Goal: Task Accomplishment & Management: Manage account settings

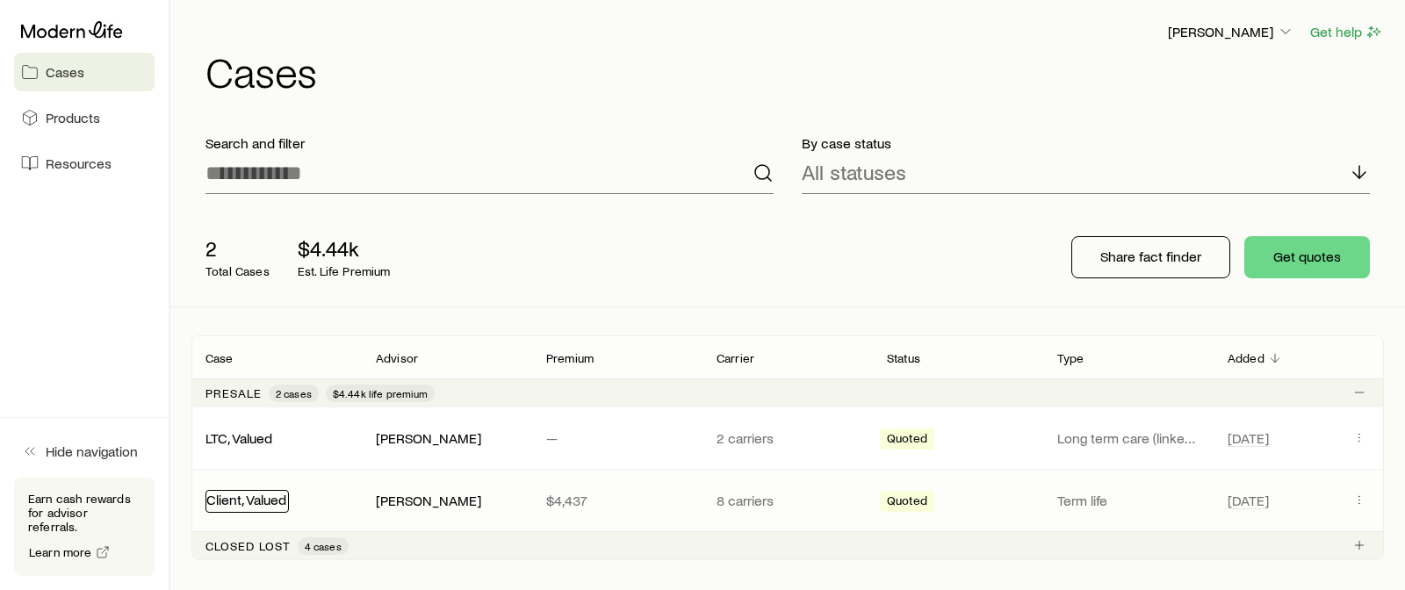
click at [257, 504] on link "Client, Valued" at bounding box center [246, 499] width 80 height 17
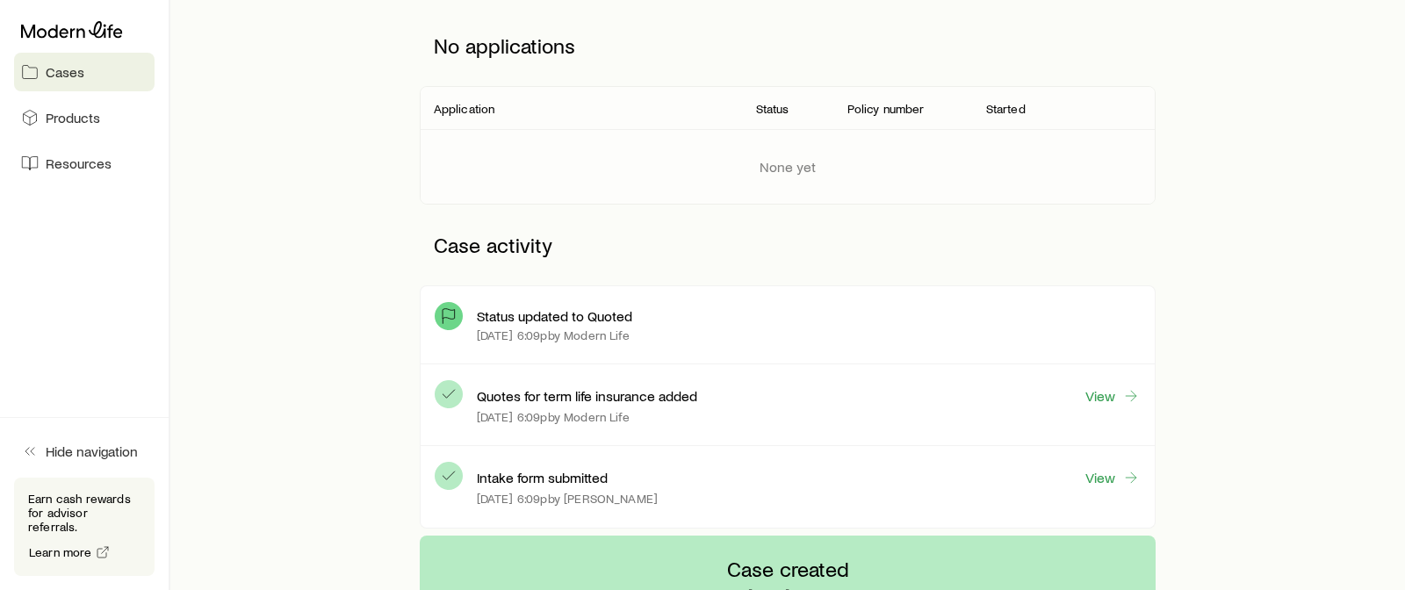
scroll to position [252, 0]
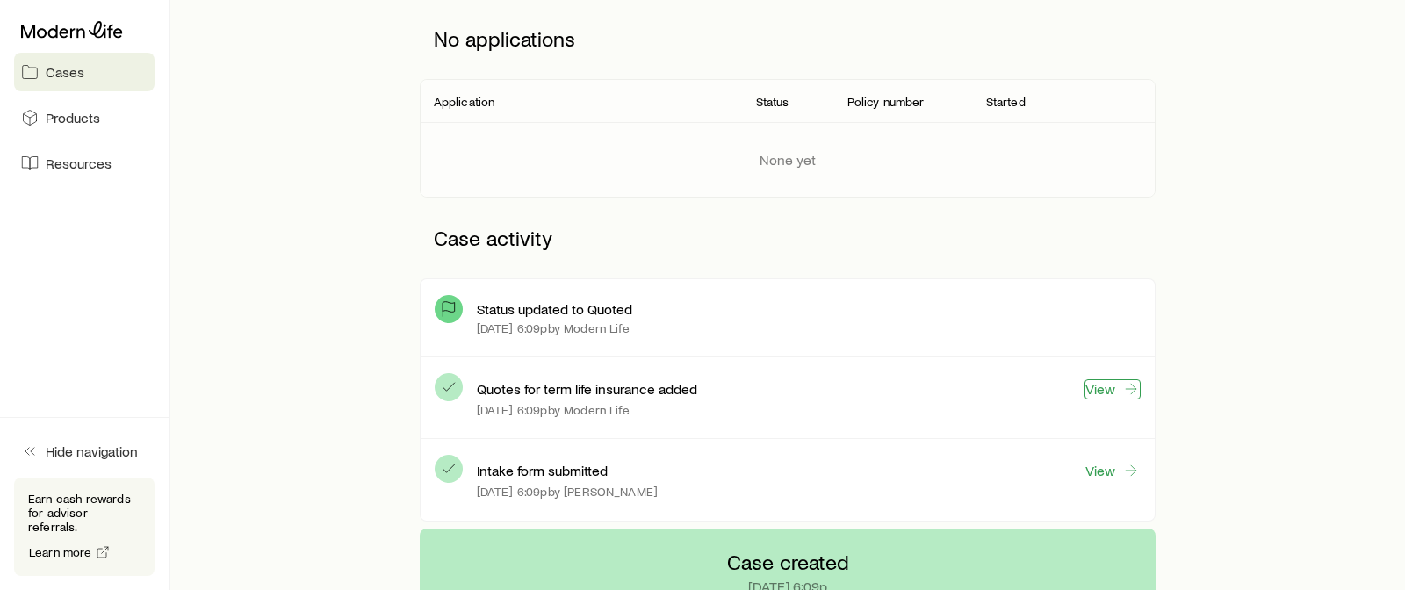
click at [1099, 395] on link "View" at bounding box center [1113, 389] width 56 height 20
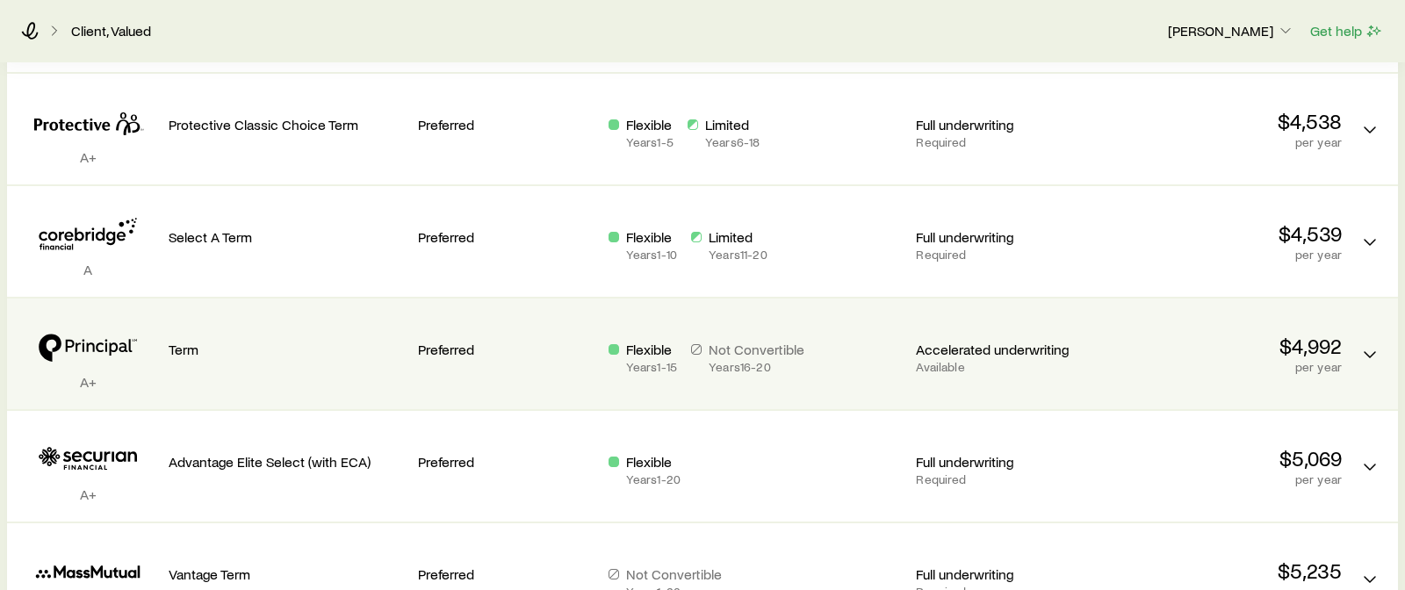
scroll to position [439, 0]
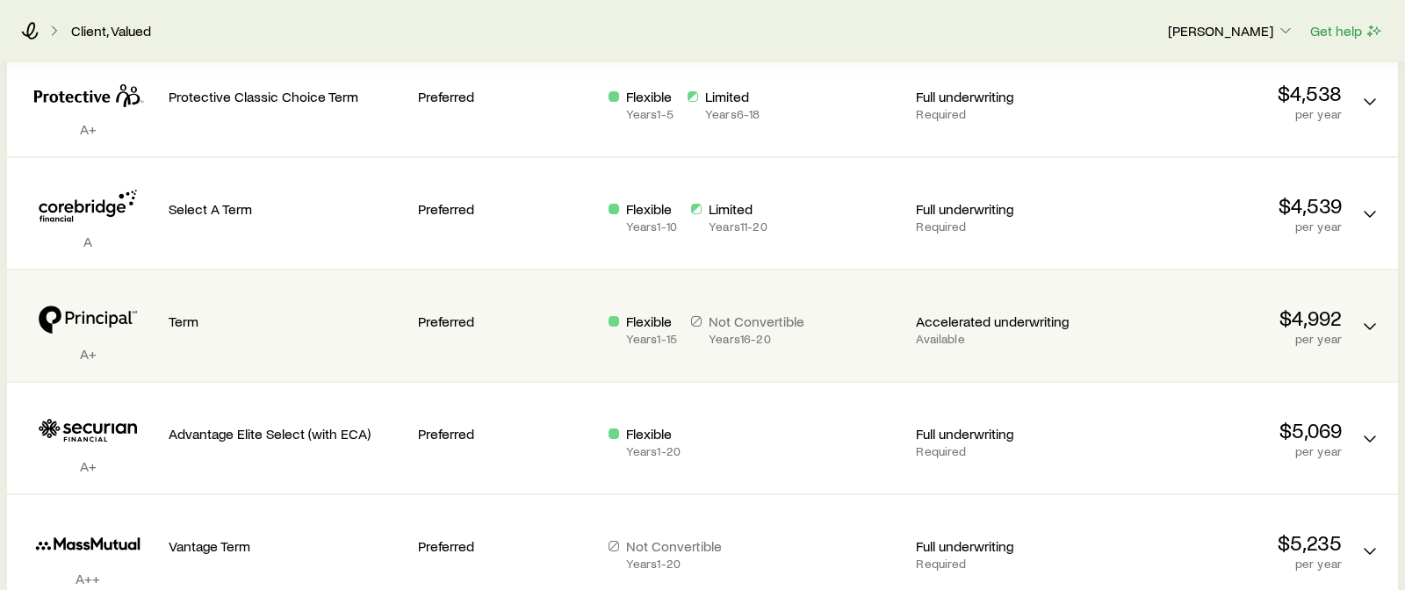
click at [856, 332] on div "Flexible Years 1 - 15 Not Convertible Years 16 - 20" at bounding box center [756, 329] width 294 height 33
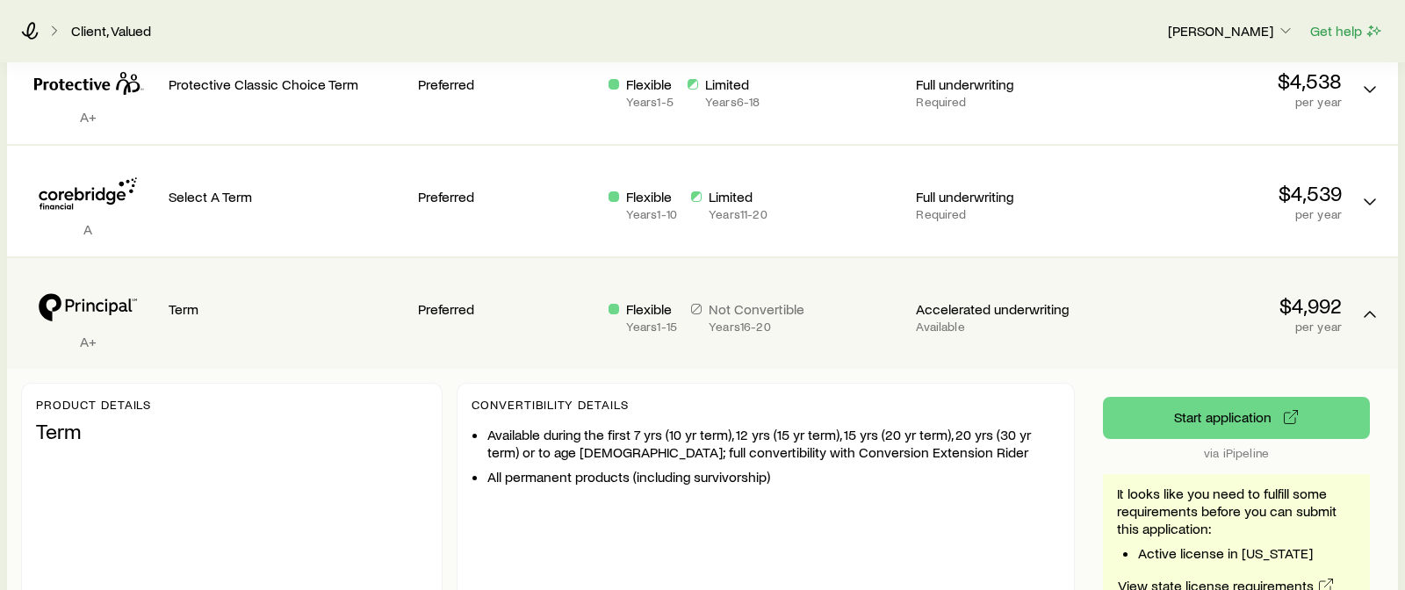
scroll to position [527, 0]
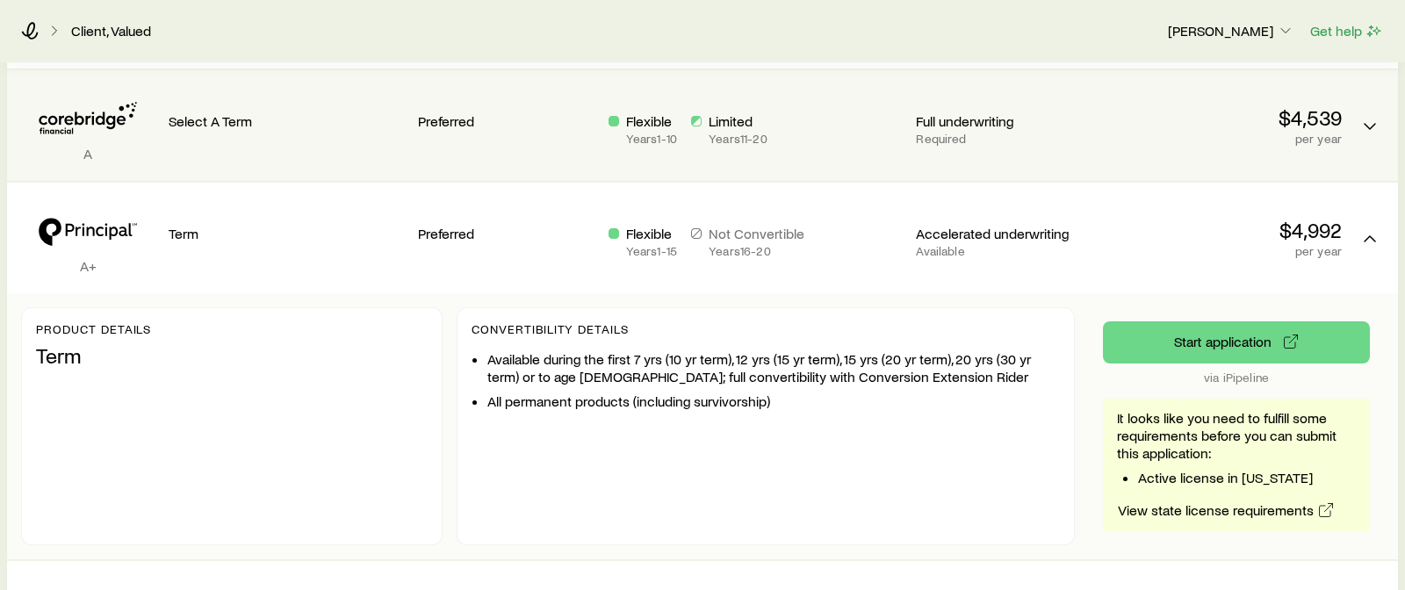
click at [186, 139] on div "Select A Term" at bounding box center [286, 125] width 235 height 83
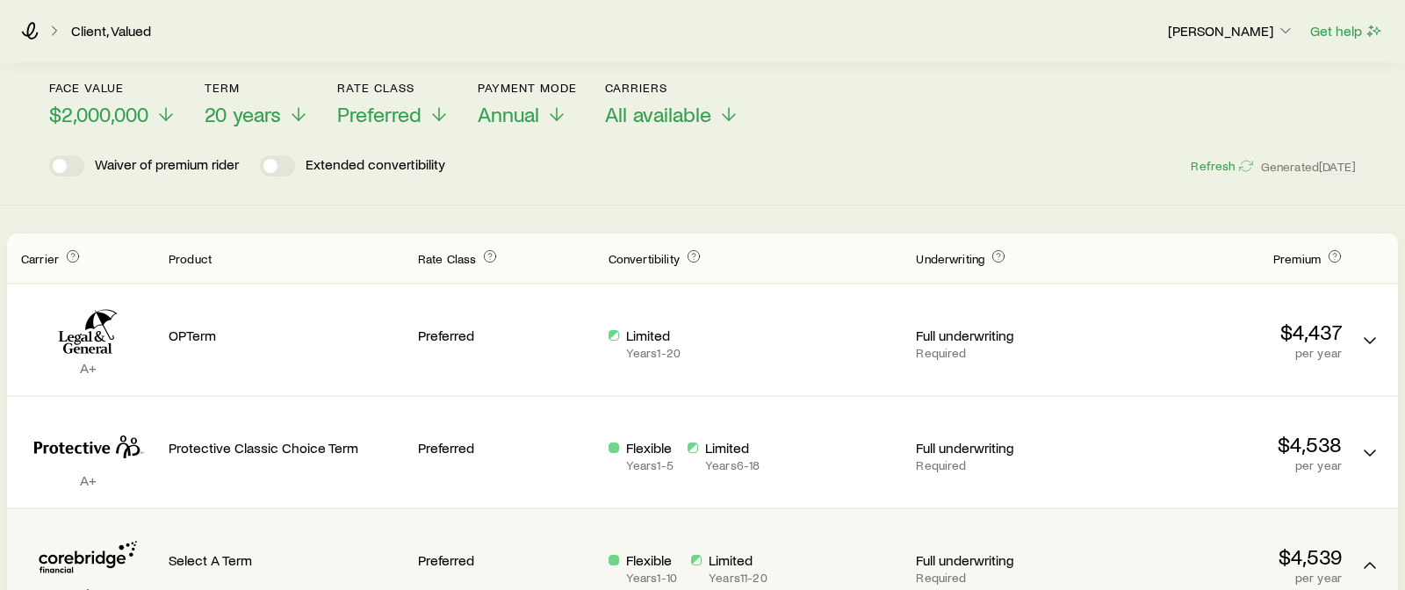
scroll to position [0, 0]
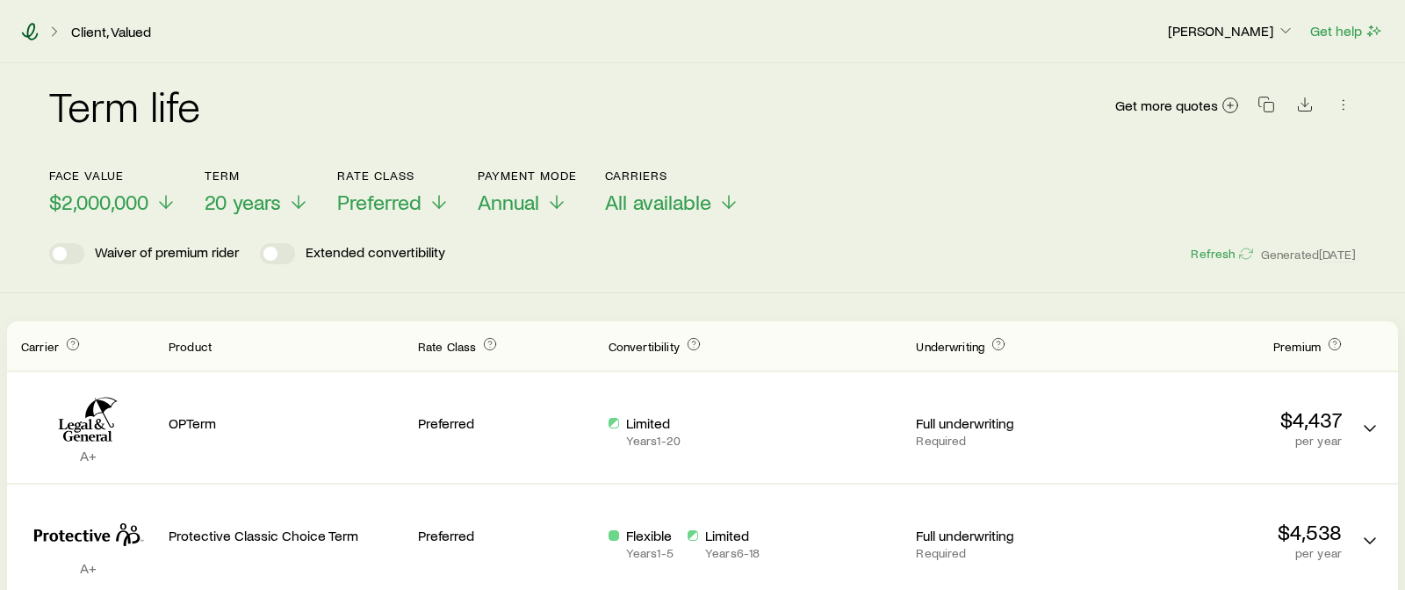
click at [31, 27] on icon at bounding box center [30, 32] width 18 height 18
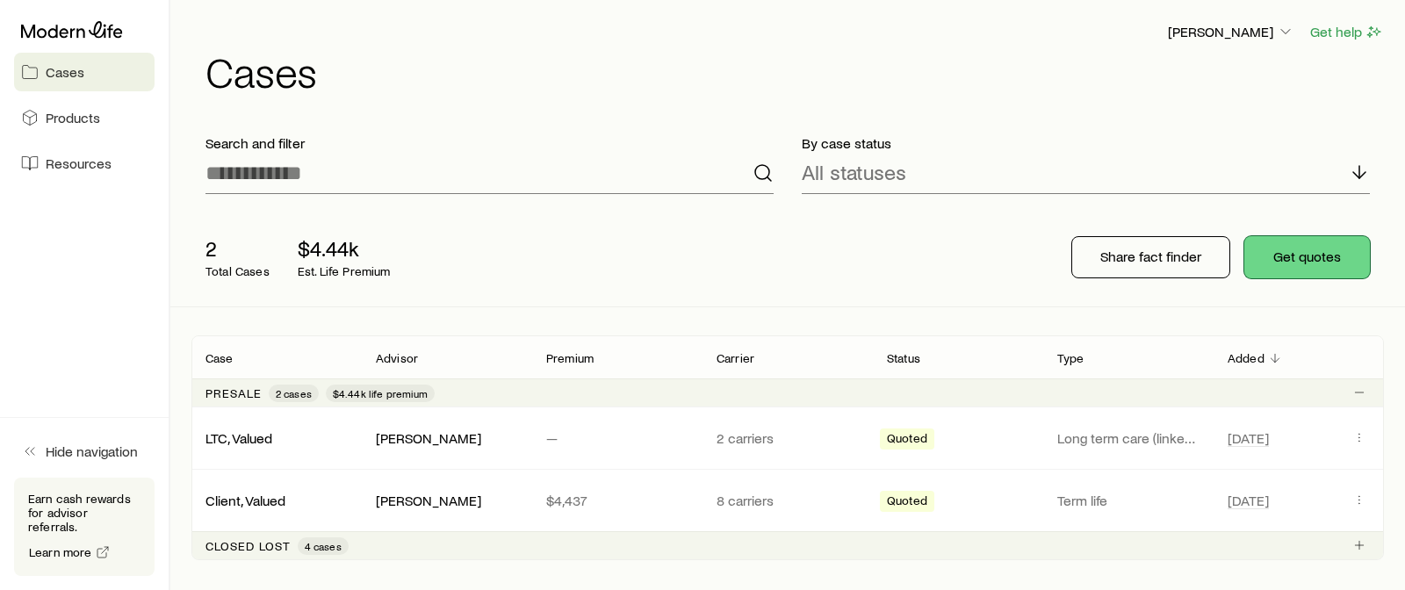
click at [1318, 265] on button "Get quotes" at bounding box center [1308, 257] width 126 height 42
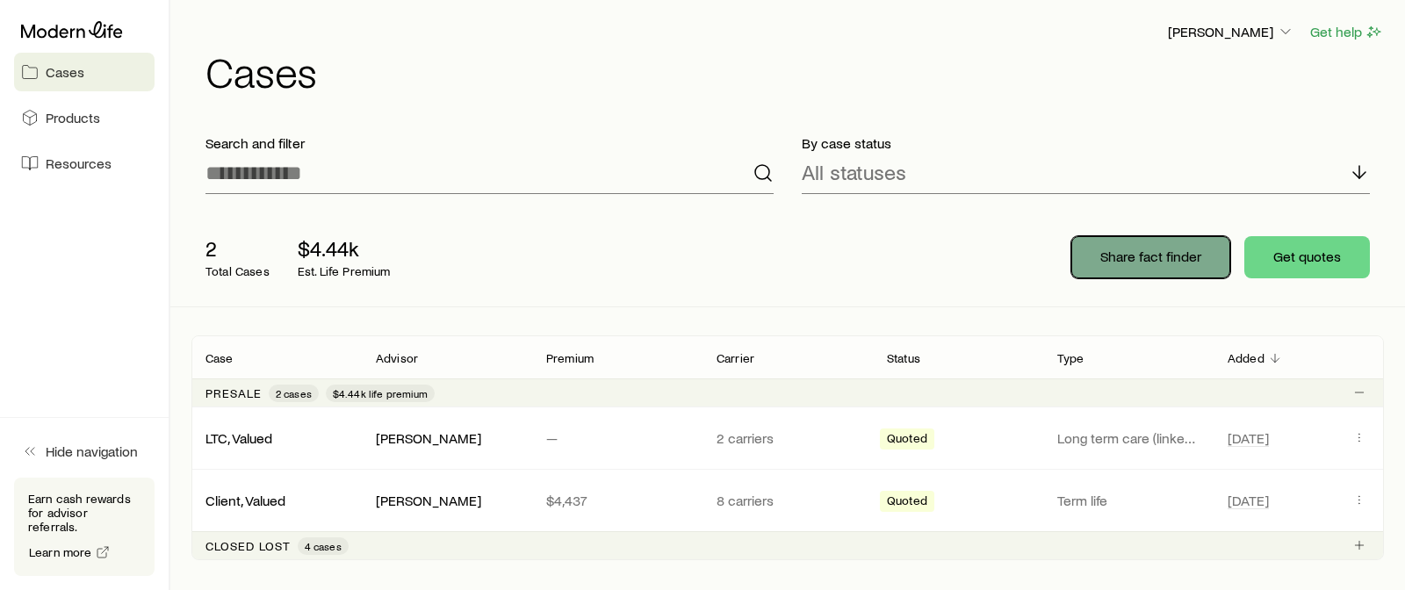
click at [1168, 263] on p "Share fact finder" at bounding box center [1151, 257] width 101 height 18
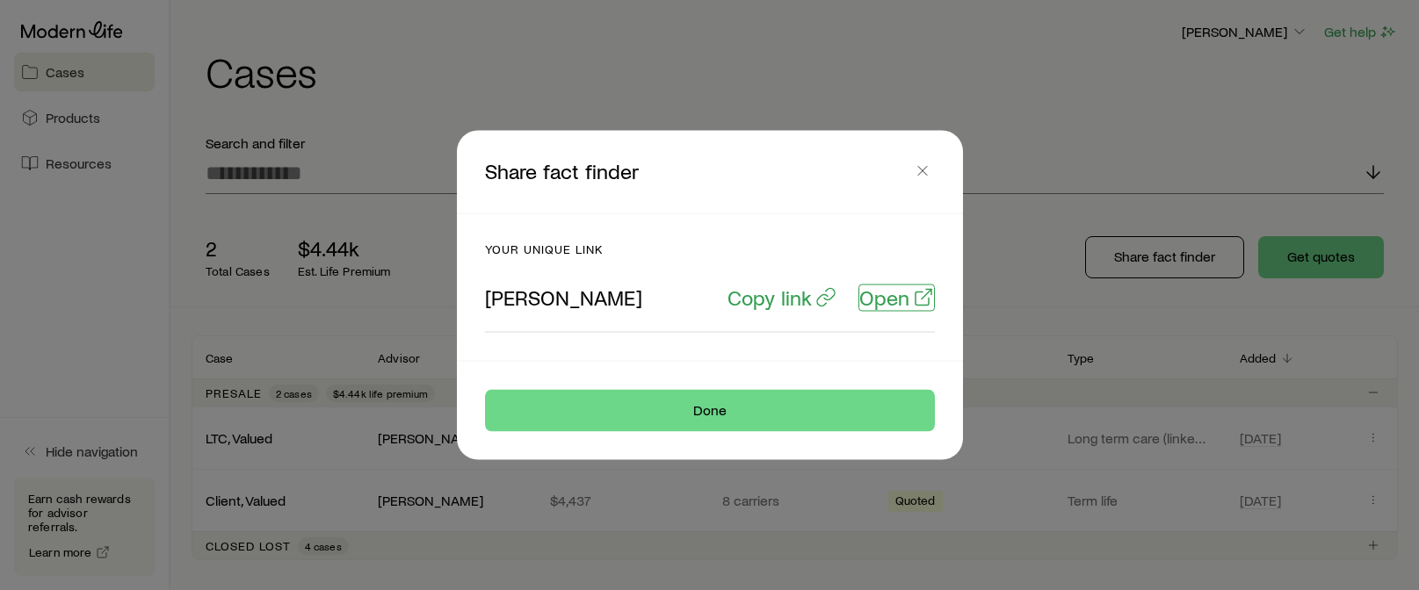
click at [878, 304] on p "Open" at bounding box center [884, 297] width 50 height 25
click at [791, 307] on p "Copy link" at bounding box center [769, 297] width 84 height 25
